Goal: Check status: Check status

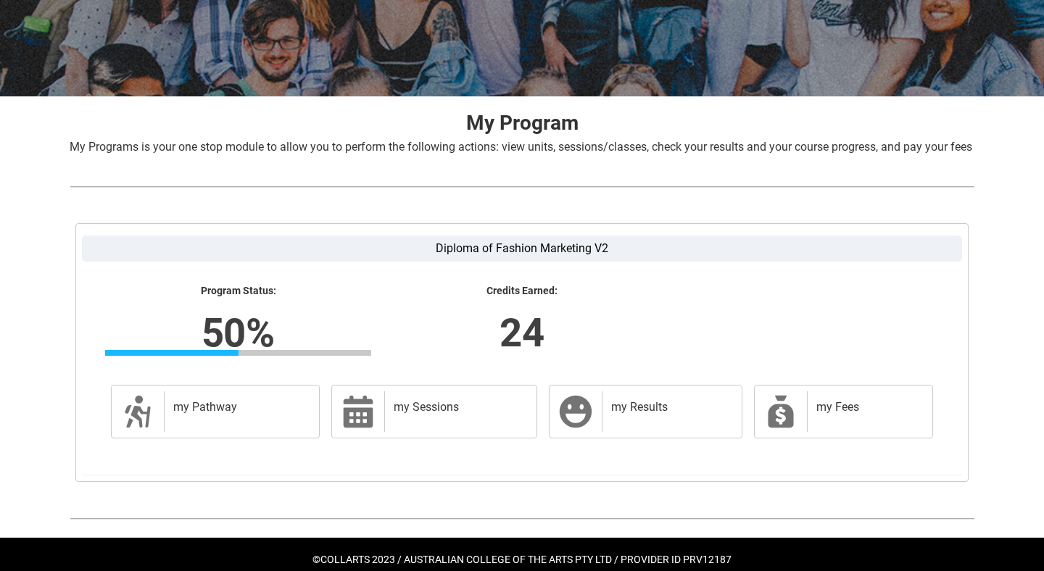
scroll to position [236, 0]
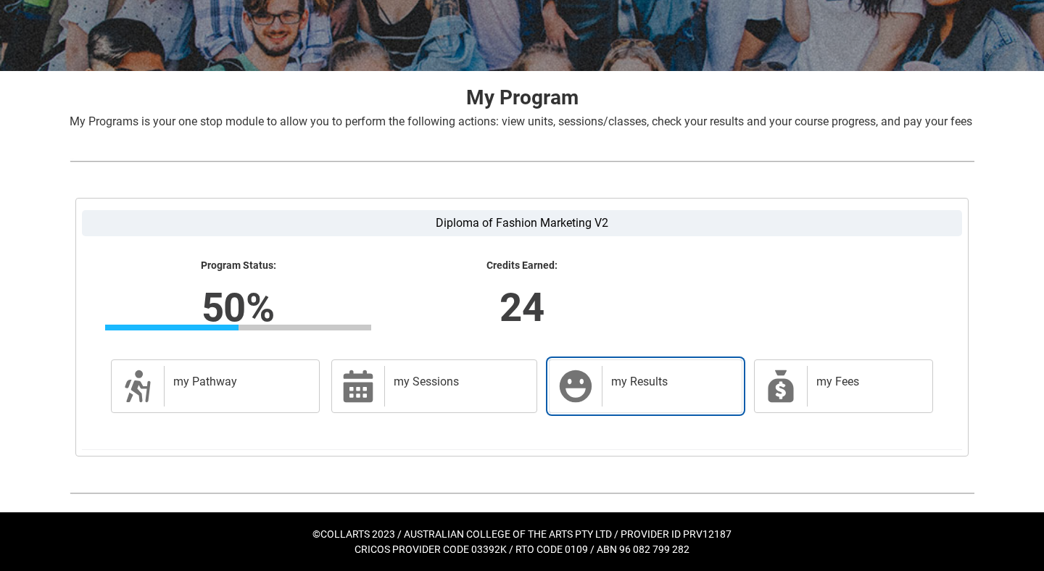
click at [607, 397] on div "my Results" at bounding box center [669, 386] width 134 height 41
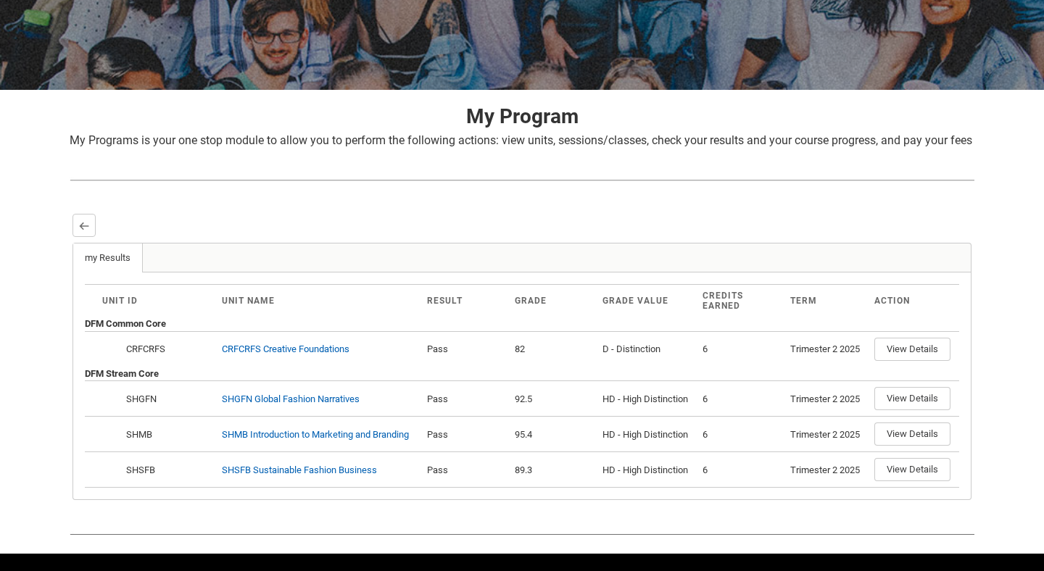
scroll to position [258, 0]
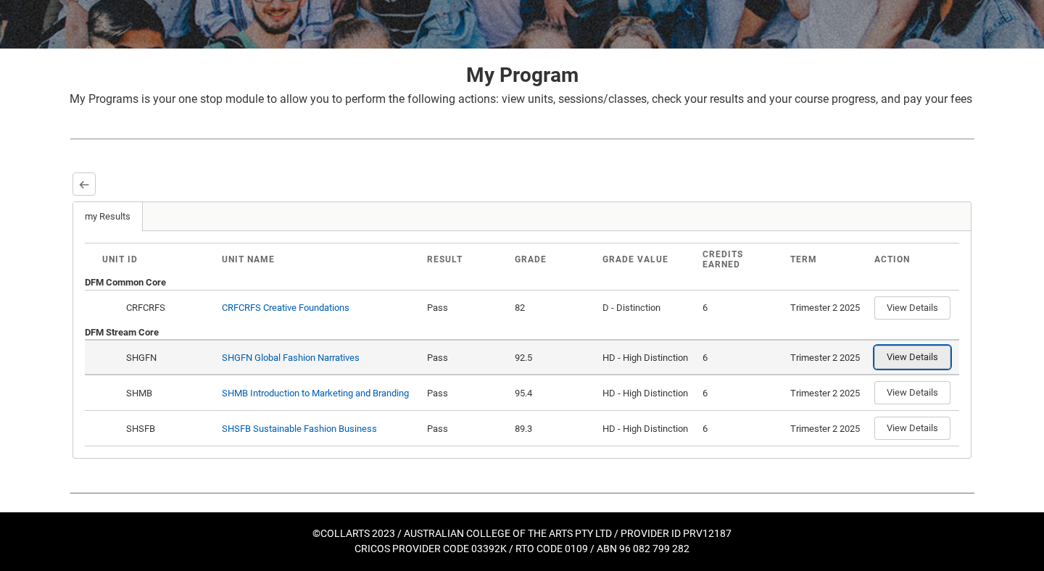
click at [903, 363] on button "View Details" at bounding box center [912, 357] width 76 height 23
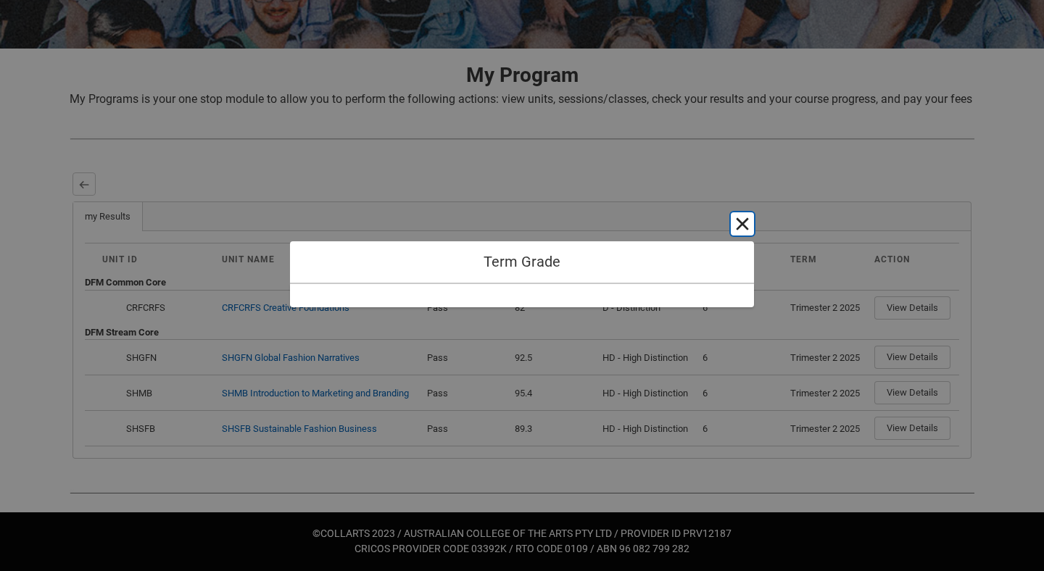
click at [741, 232] on button "Cancel and close" at bounding box center [742, 223] width 23 height 23
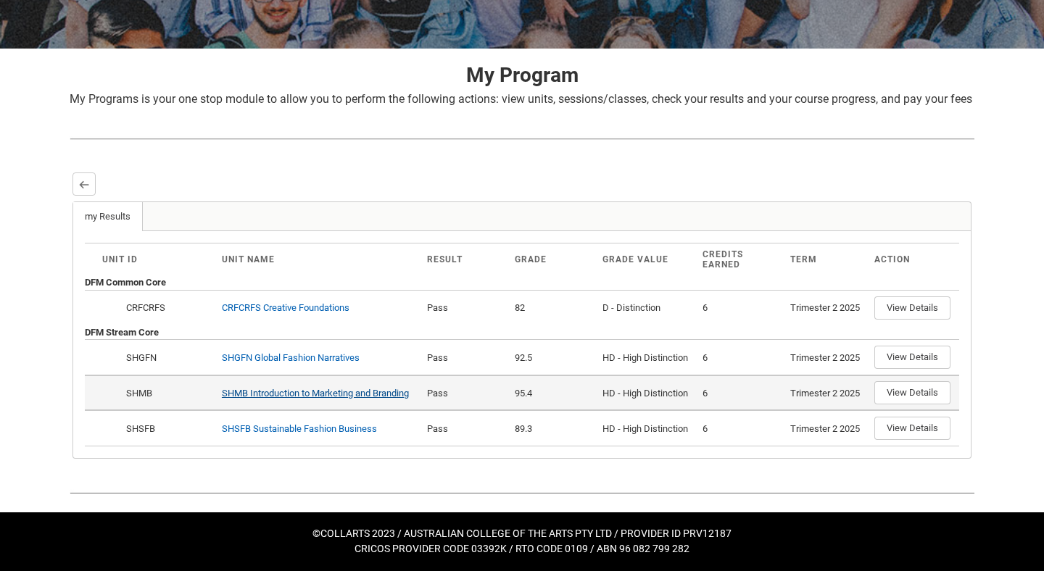
click at [299, 396] on link "SHMB Introduction to Marketing and Branding" at bounding box center [315, 393] width 187 height 11
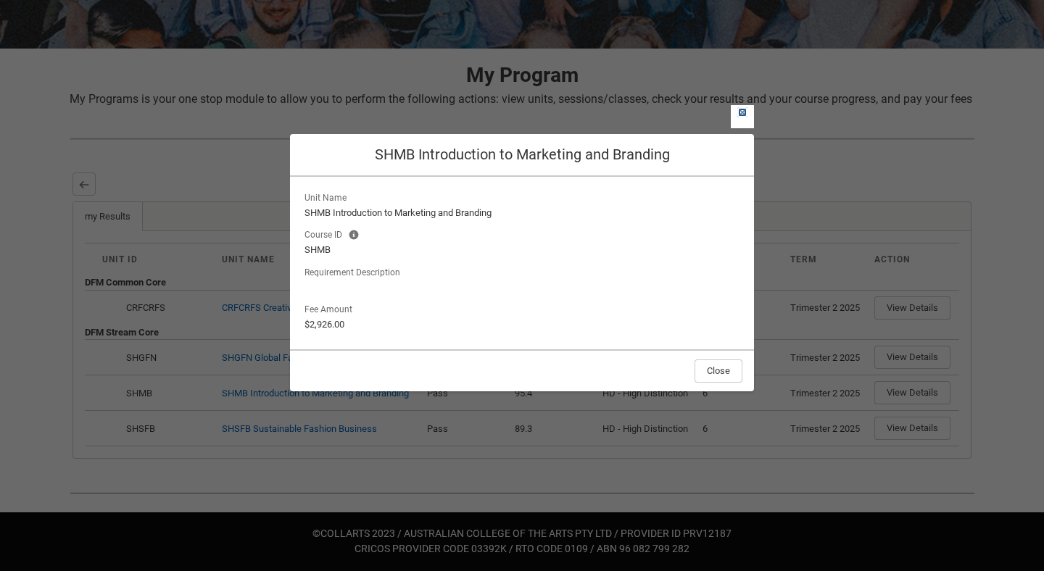
click at [746, 109] on lightning-primitive-icon "button" at bounding box center [742, 112] width 10 height 11
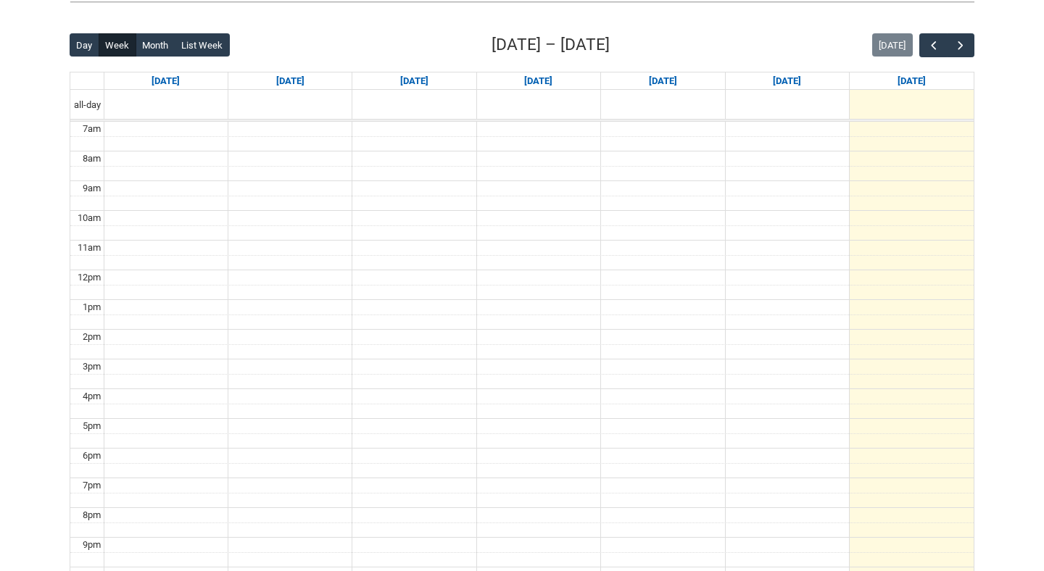
scroll to position [391, 0]
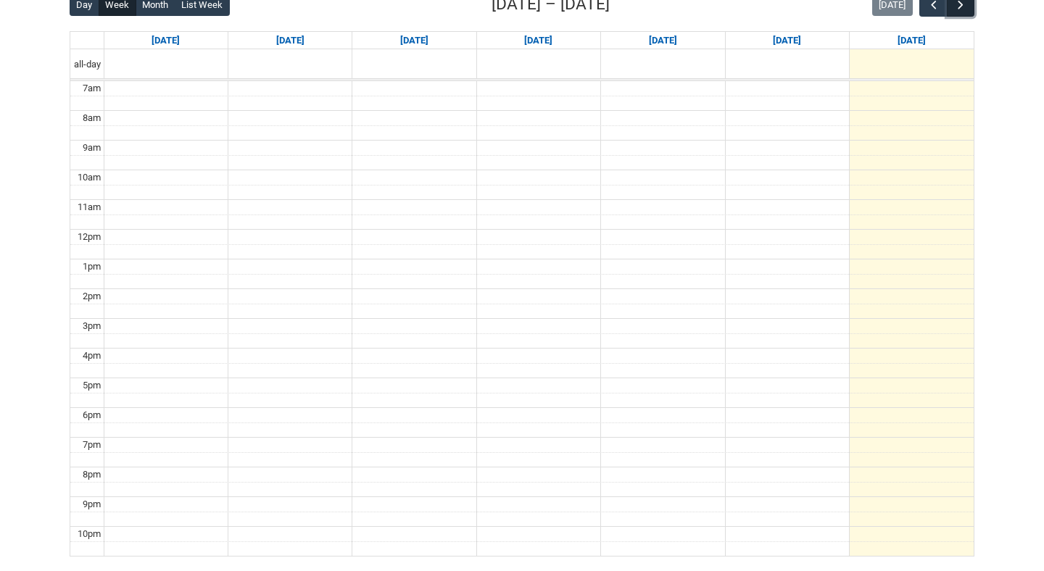
click at [953, 12] on span "button" at bounding box center [960, 5] width 14 height 14
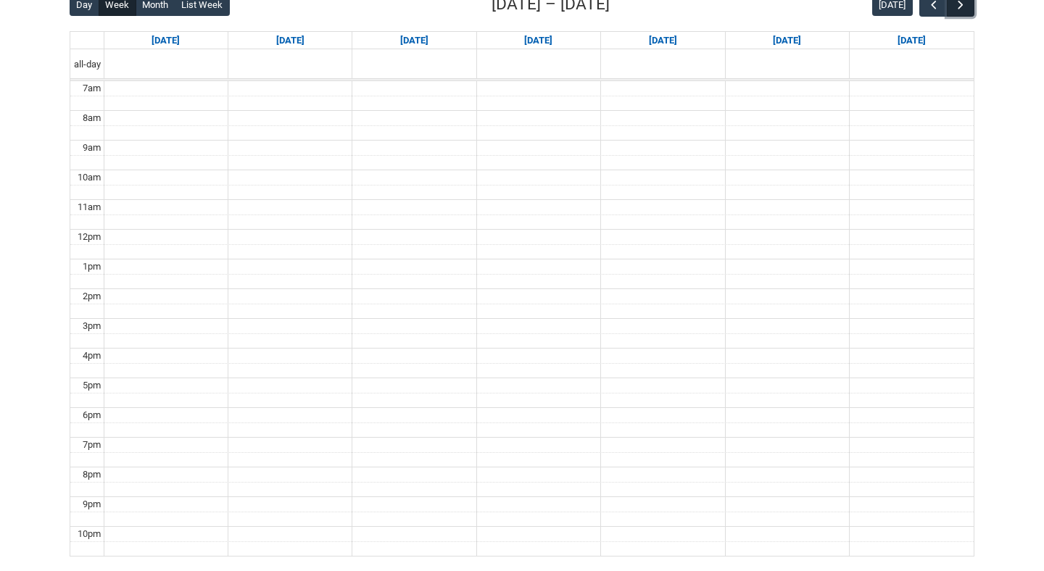
click at [953, 12] on span "button" at bounding box center [960, 5] width 14 height 14
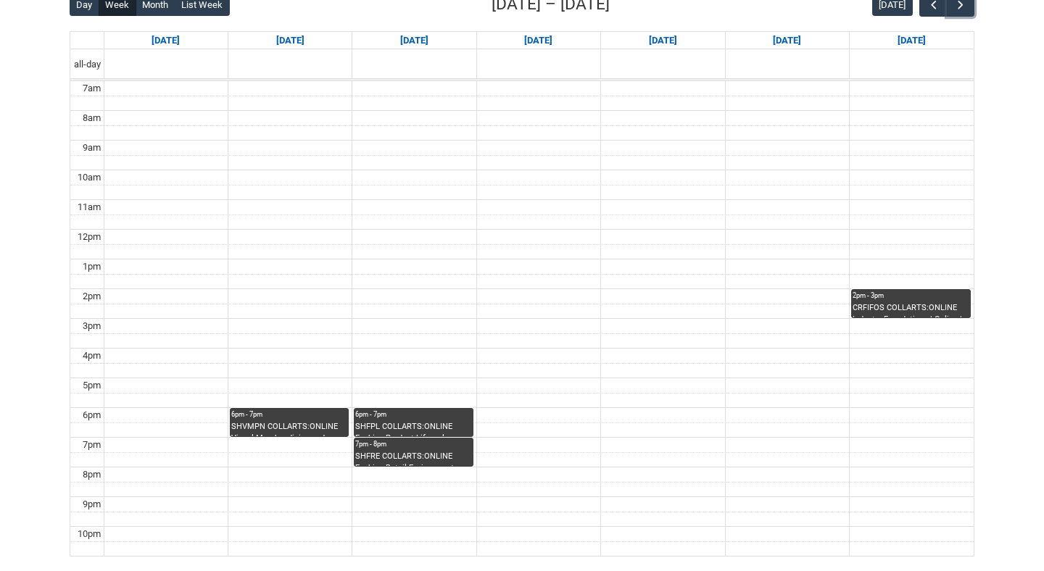
click at [288, 427] on div "SHVMPN COLLARTS:ONLINE Visual Merchandising and Productive Narratives | Online …" at bounding box center [289, 429] width 116 height 16
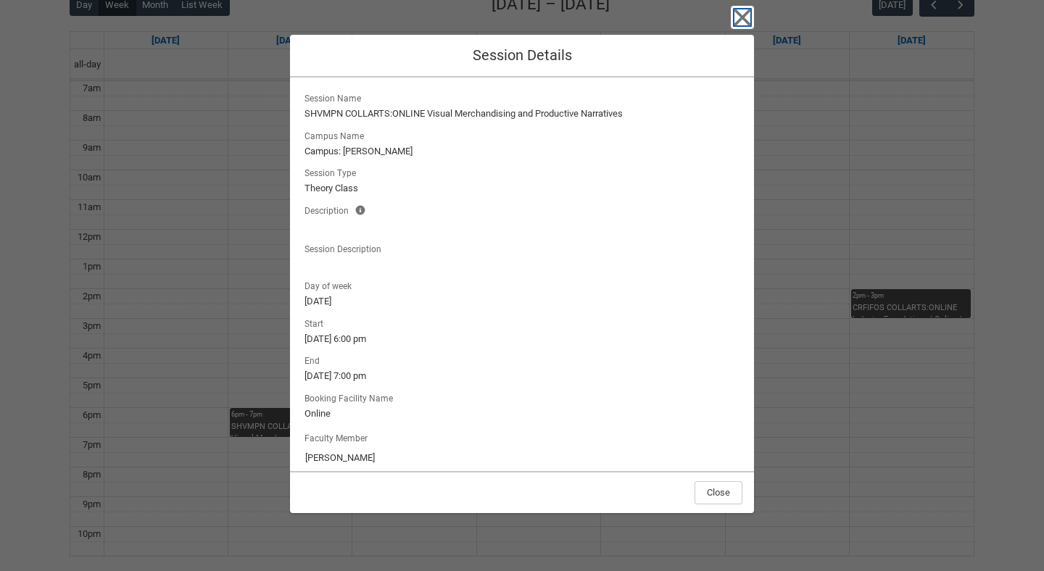
click at [738, 25] on icon "button" at bounding box center [742, 17] width 23 height 23
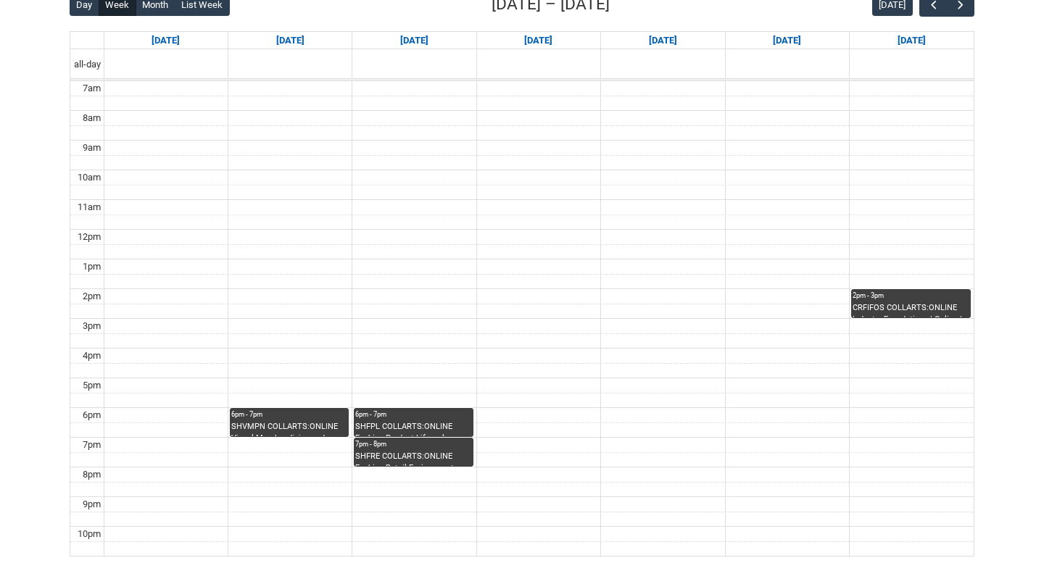
click at [873, 298] on div "2pm - 3pm" at bounding box center [910, 296] width 117 height 10
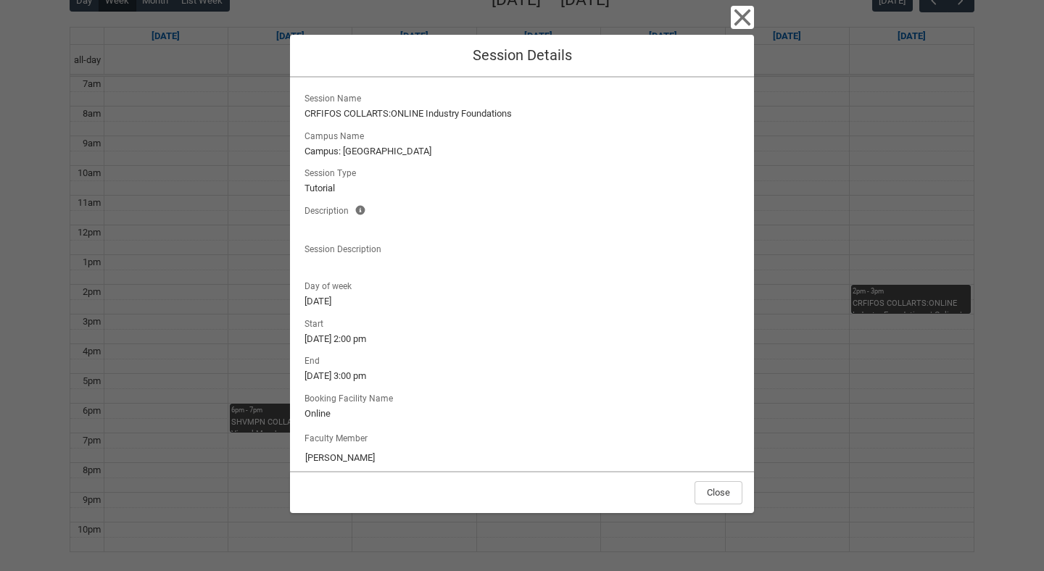
scroll to position [357, 0]
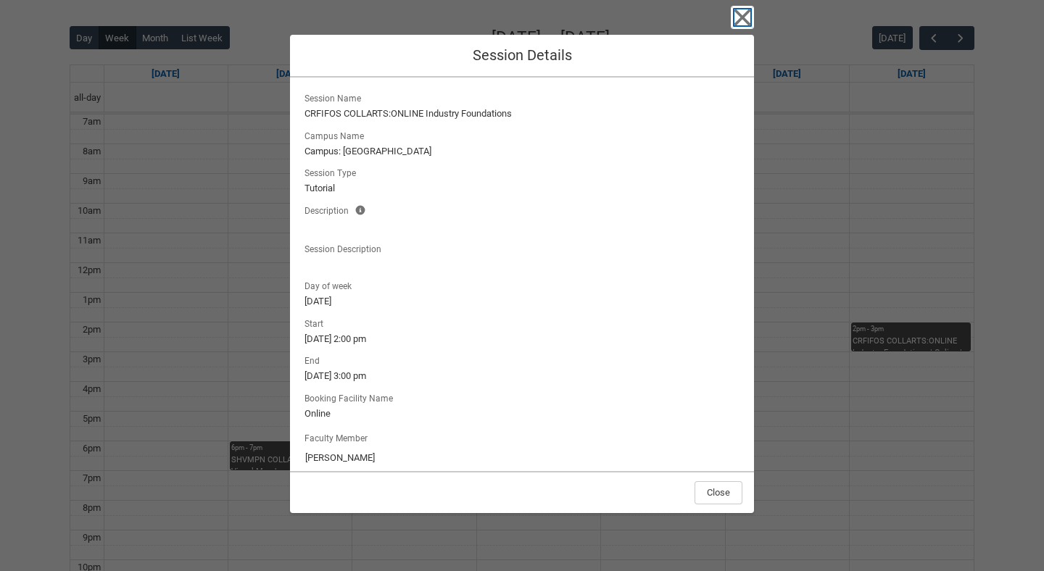
click at [744, 18] on icon "button" at bounding box center [742, 17] width 17 height 17
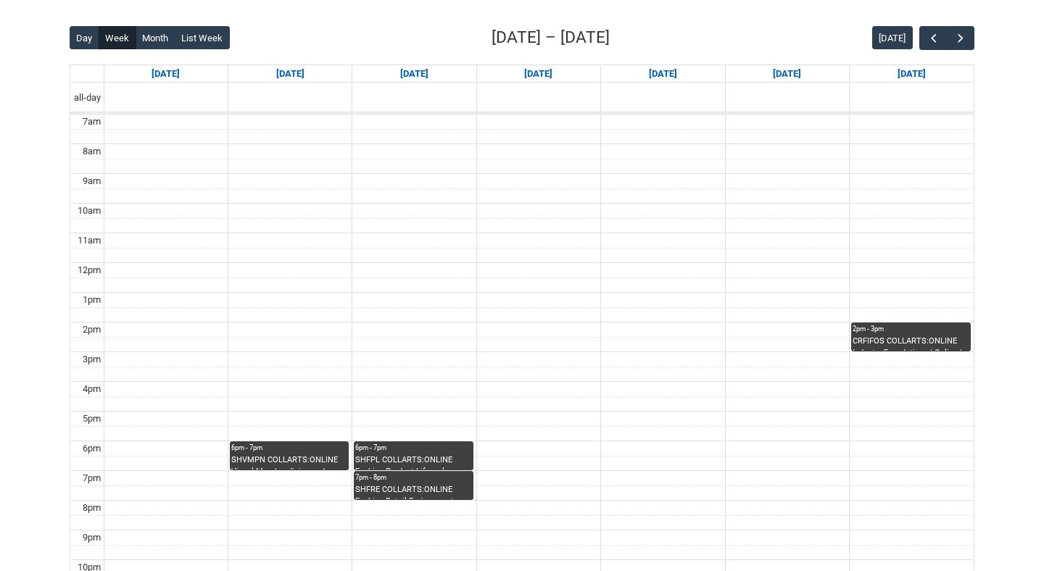
click at [388, 448] on div "6pm - 7pm" at bounding box center [413, 448] width 116 height 10
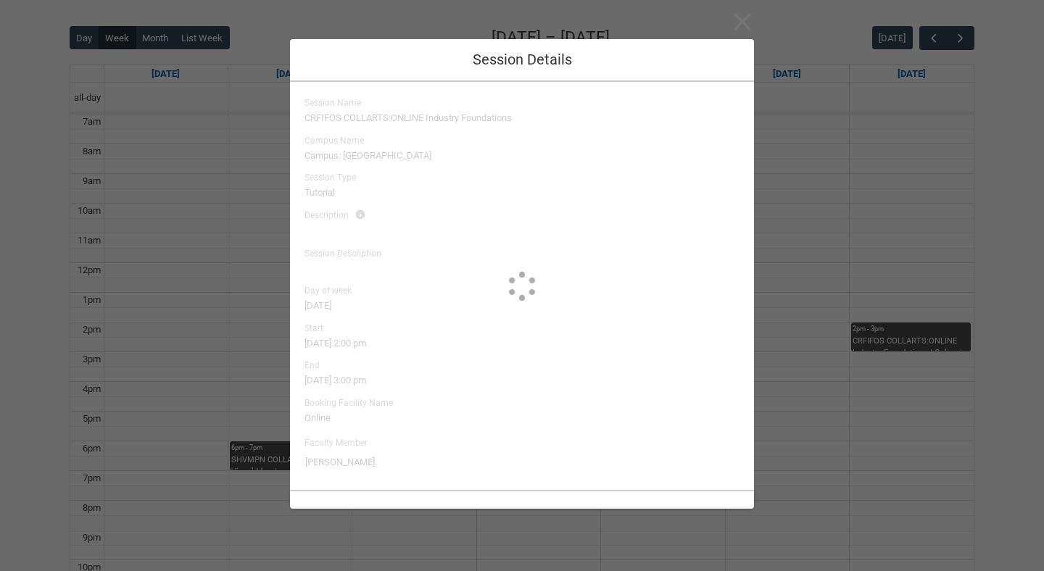
type input "[PERSON_NAME]"
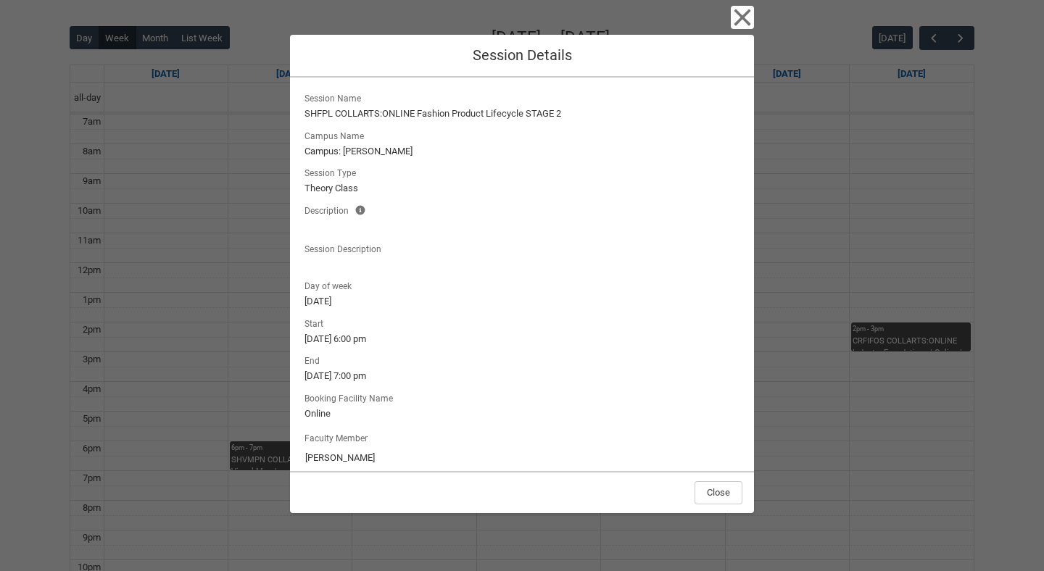
scroll to position [14, 0]
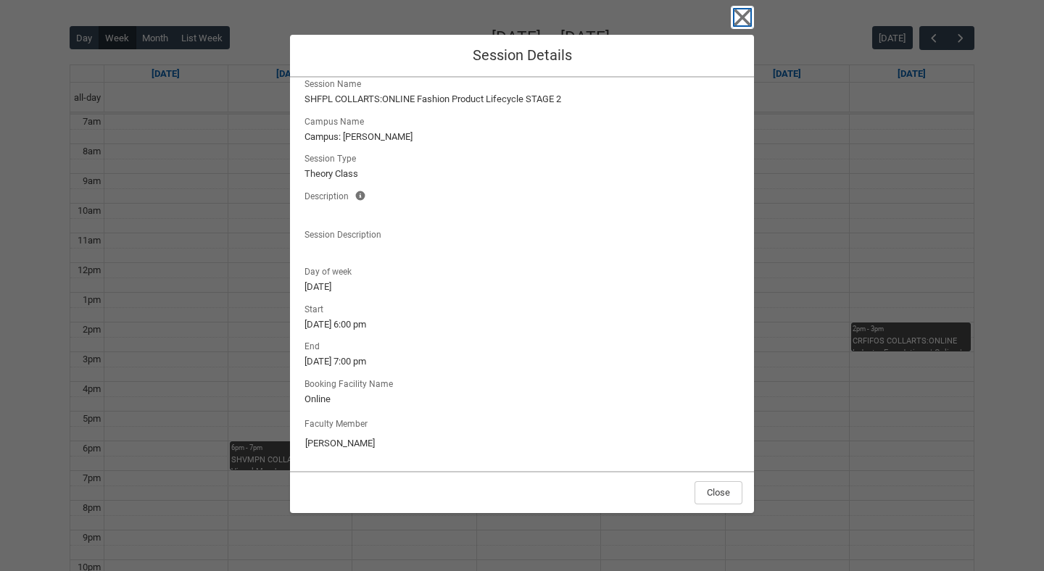
click at [745, 24] on icon "button" at bounding box center [742, 17] width 23 height 23
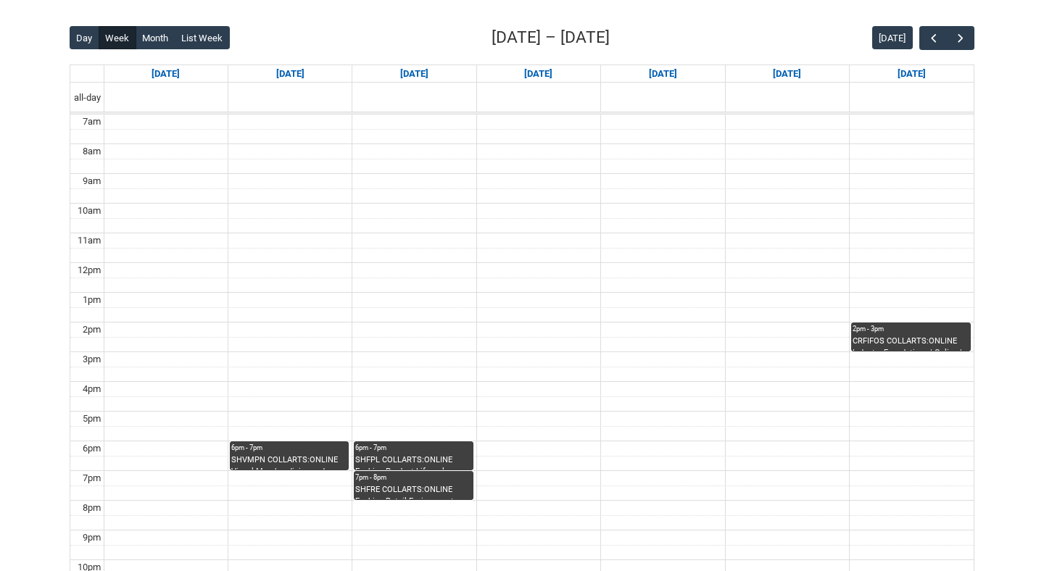
click at [380, 484] on div "SHFRE COLLARTS:ONLINE Fashion Retail Environments STAGE 2 | Online" at bounding box center [413, 492] width 116 height 16
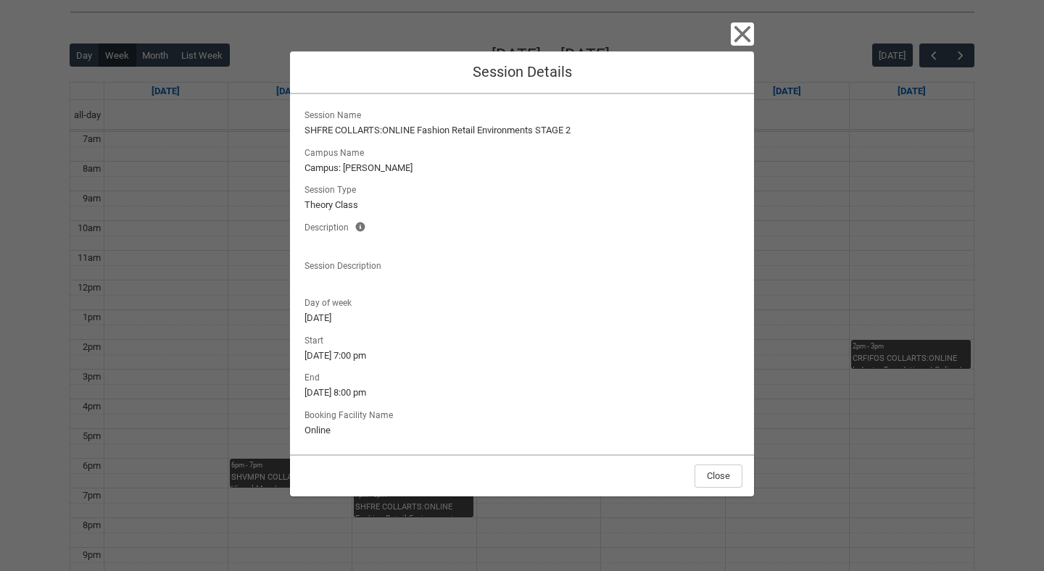
scroll to position [351, 0]
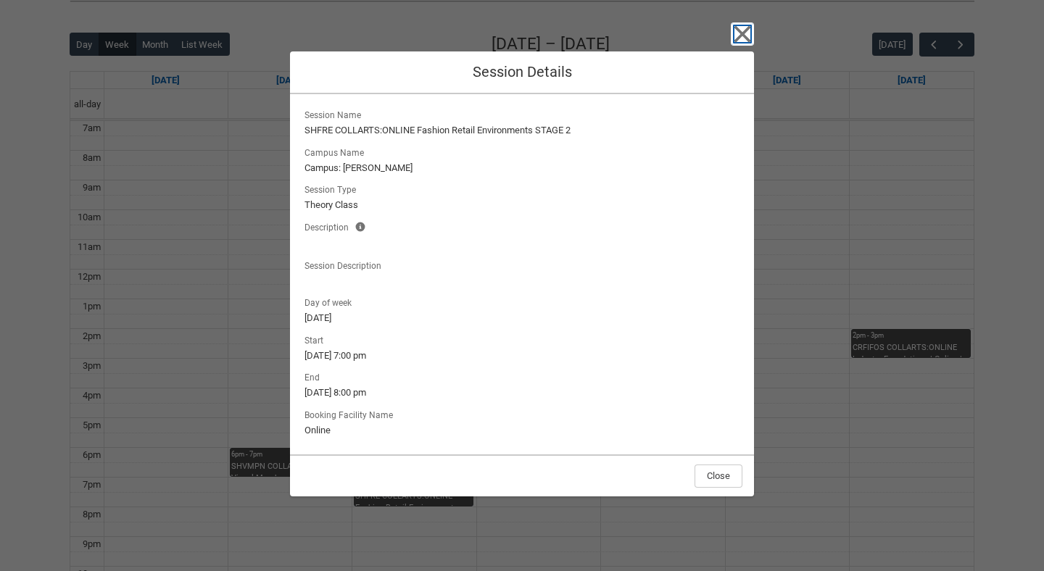
click at [744, 30] on icon "button" at bounding box center [742, 34] width 17 height 17
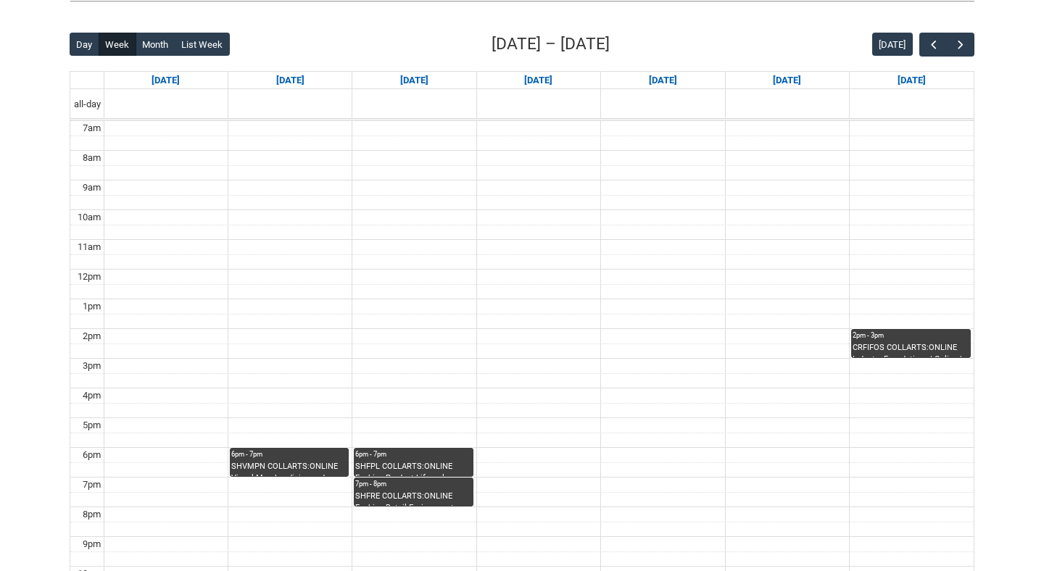
click at [270, 467] on div "SHVMPN COLLARTS:ONLINE Visual Merchandising and Productive Narratives | Online …" at bounding box center [289, 469] width 116 height 16
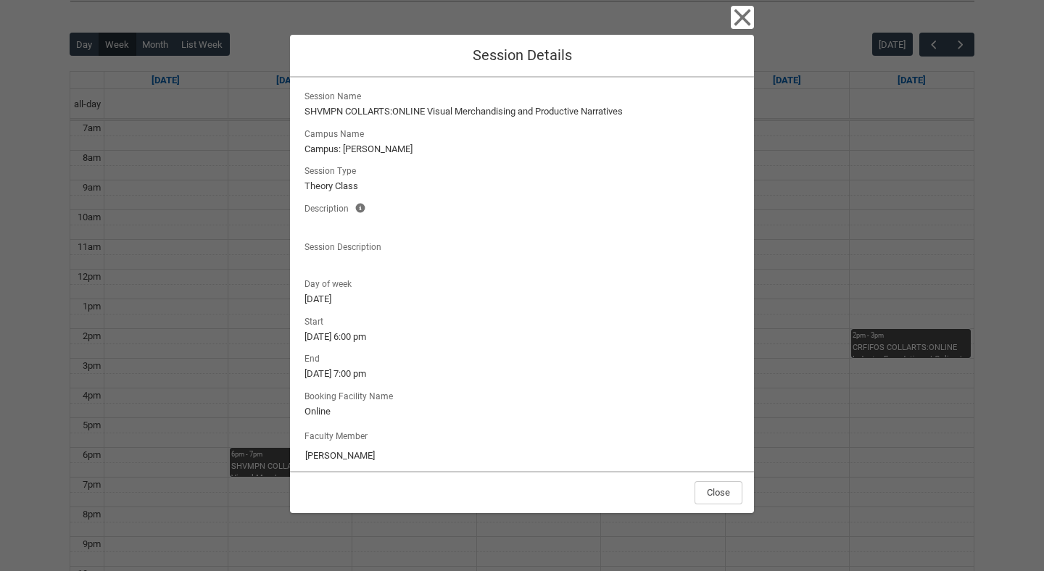
scroll to position [0, 0]
click at [747, 14] on icon "button" at bounding box center [742, 17] width 23 height 23
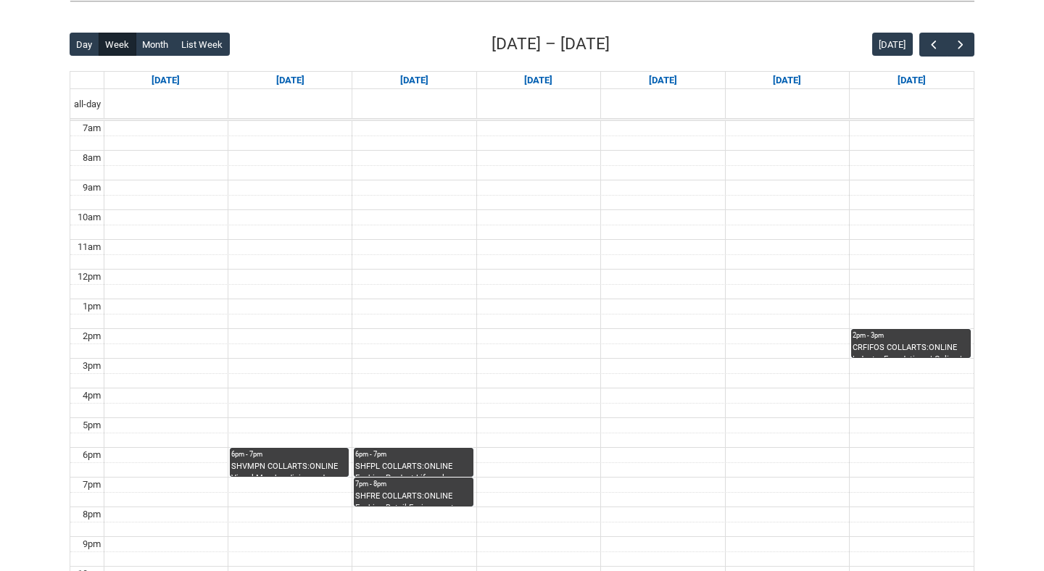
click at [887, 352] on div "CRFIFOS COLLARTS:ONLINE Industry Foundations | Online | [PERSON_NAME]" at bounding box center [910, 350] width 117 height 16
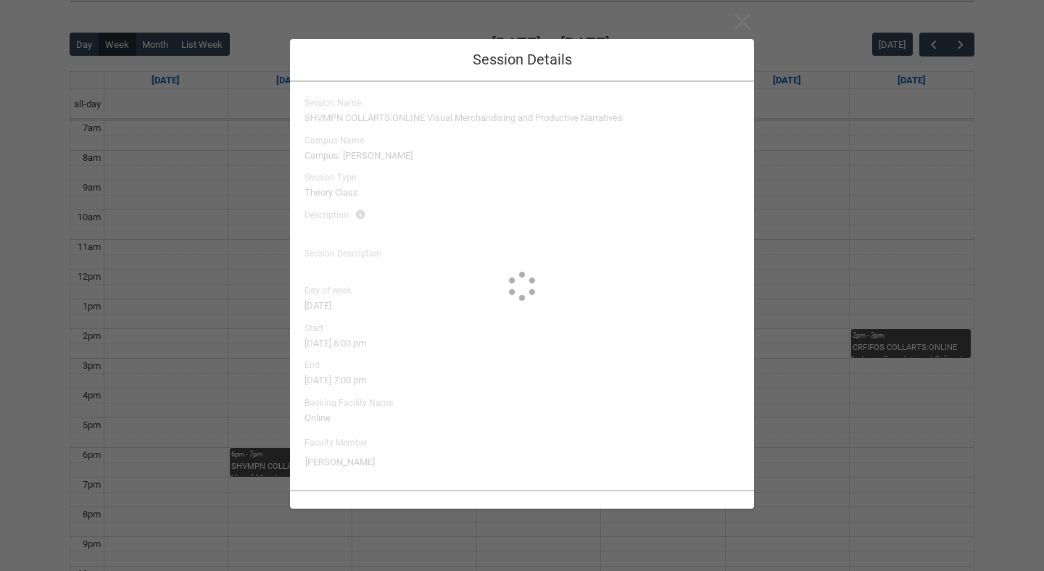
type input "[PERSON_NAME]"
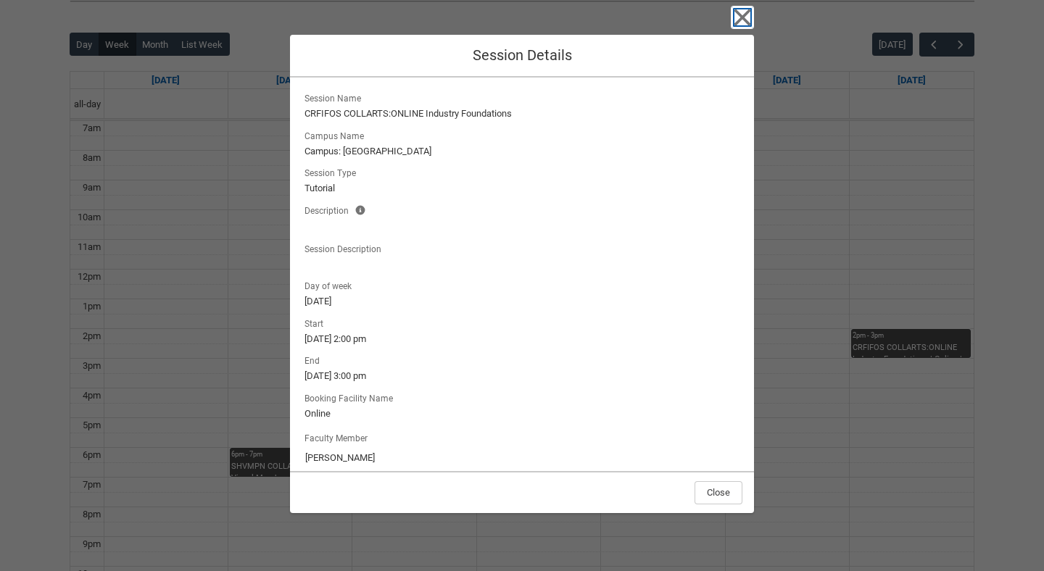
click at [742, 26] on icon "button" at bounding box center [742, 17] width 23 height 23
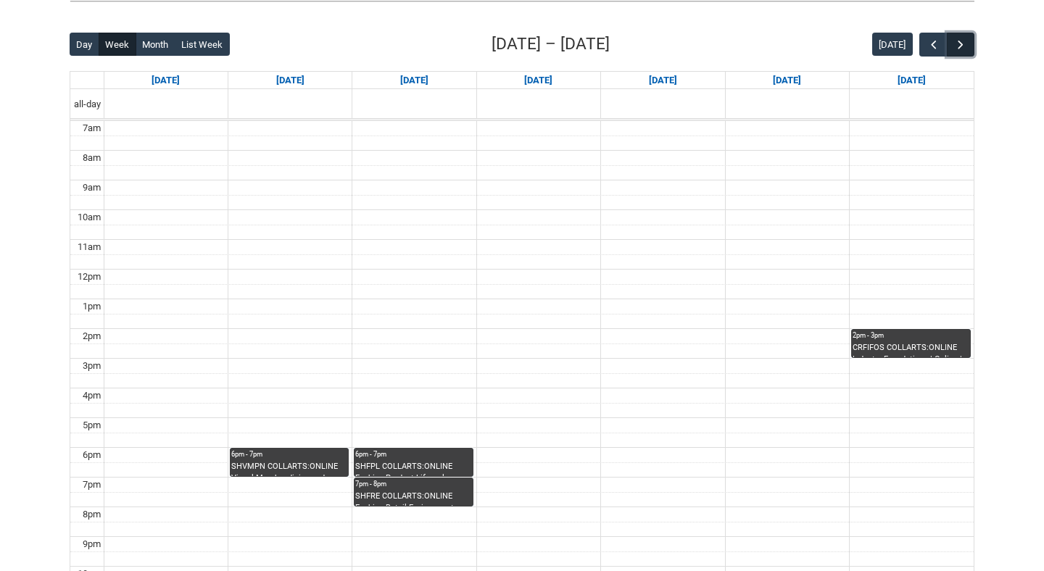
click at [958, 36] on button "button" at bounding box center [961, 45] width 28 height 24
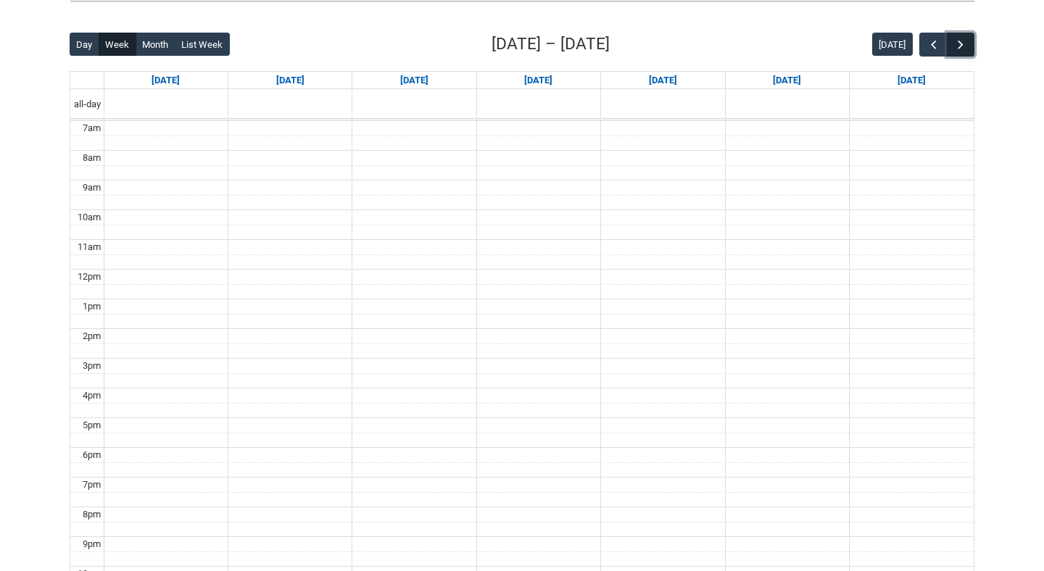
click at [958, 38] on span "button" at bounding box center [960, 45] width 14 height 14
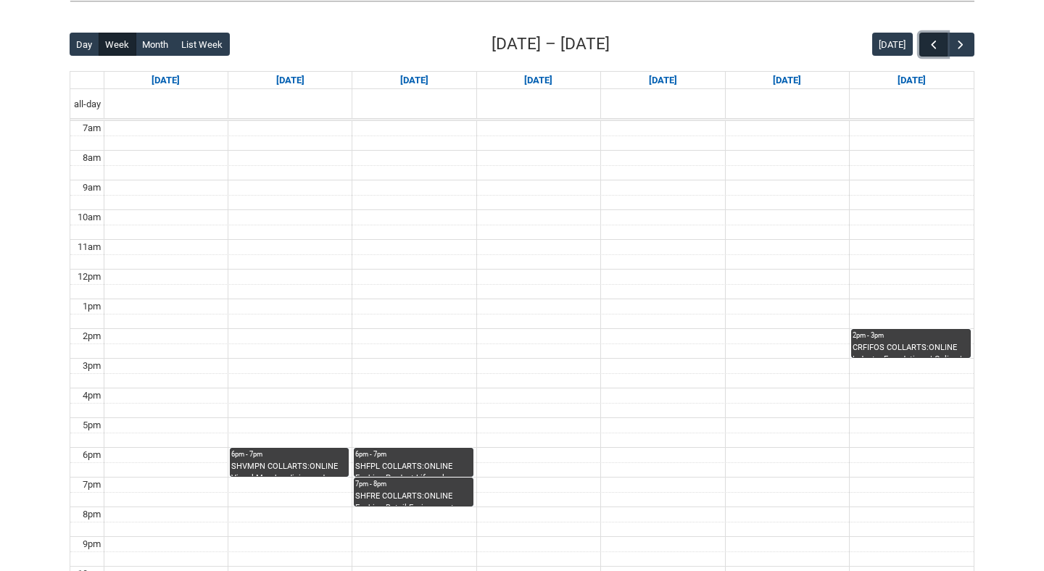
click at [922, 41] on button "button" at bounding box center [933, 45] width 28 height 24
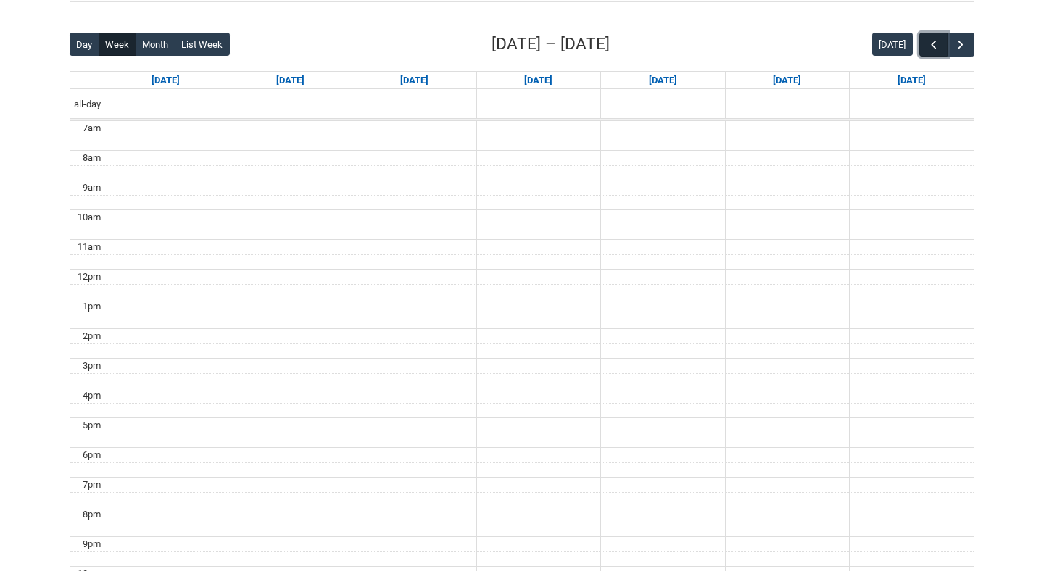
click at [922, 41] on button "button" at bounding box center [933, 45] width 28 height 24
click at [923, 43] on button "button" at bounding box center [933, 45] width 28 height 24
